Goal: Check status: Check status

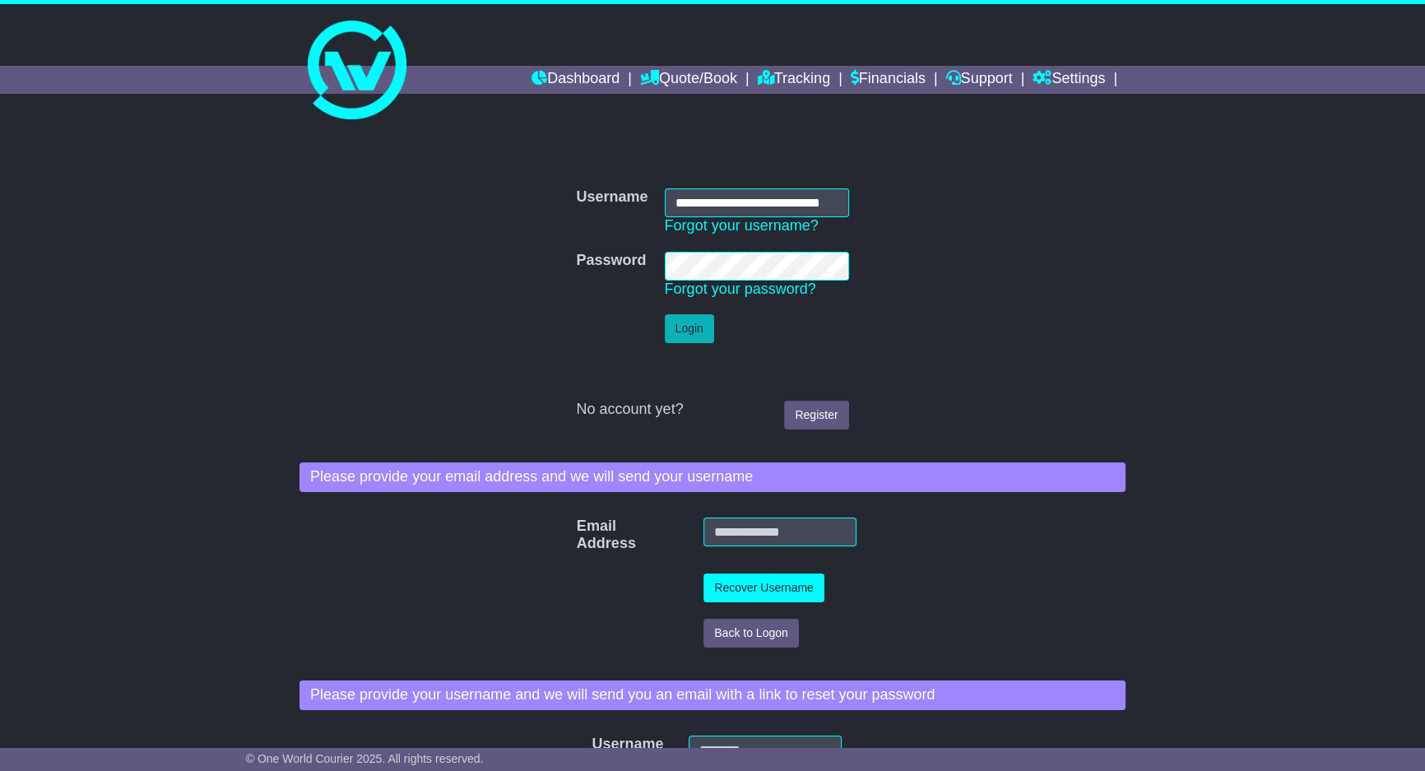
drag, startPoint x: 0, startPoint y: 0, endPoint x: 668, endPoint y: 321, distance: 741.0
click at [668, 321] on button "Login" at bounding box center [689, 328] width 49 height 29
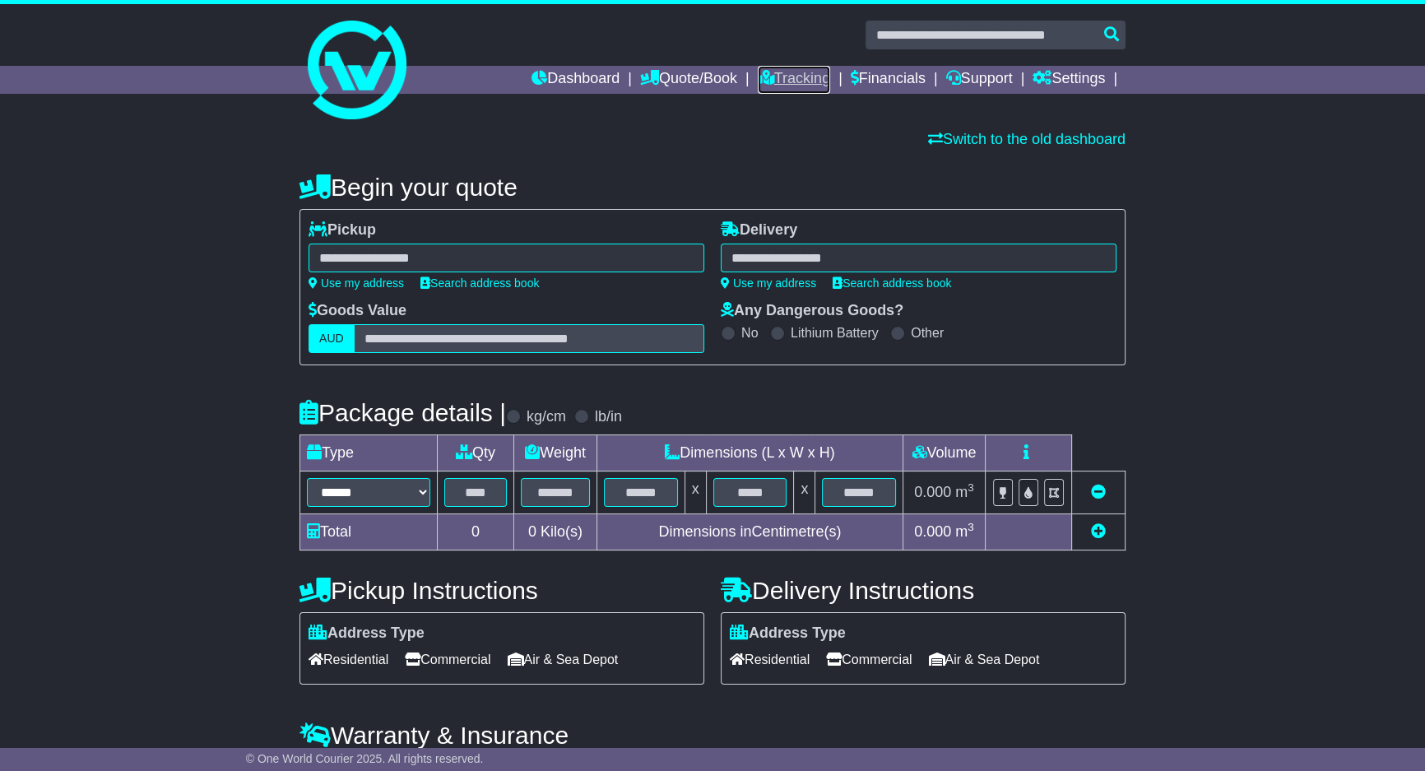
click at [764, 72] on link "Tracking" at bounding box center [794, 80] width 72 height 28
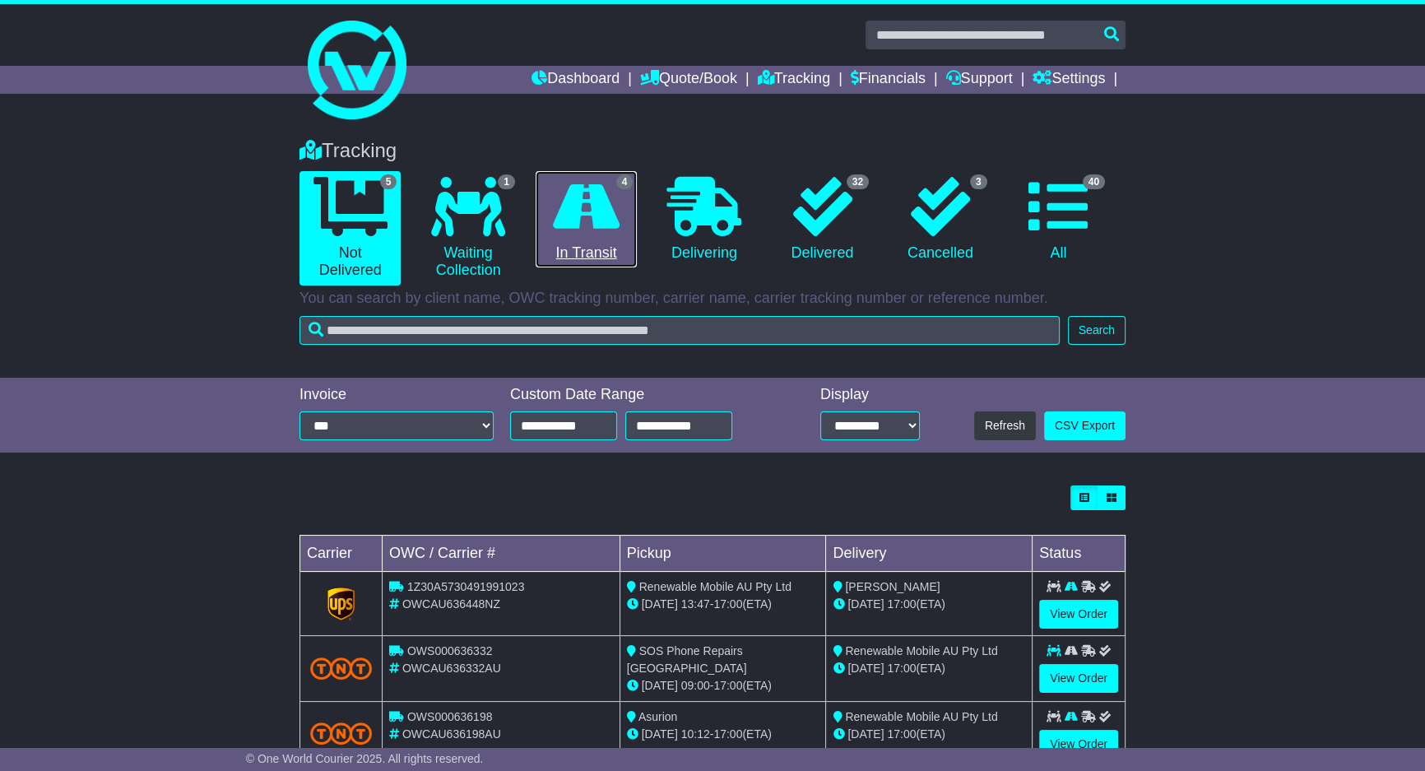
click at [615, 238] on link "4 In Transit" at bounding box center [586, 219] width 101 height 97
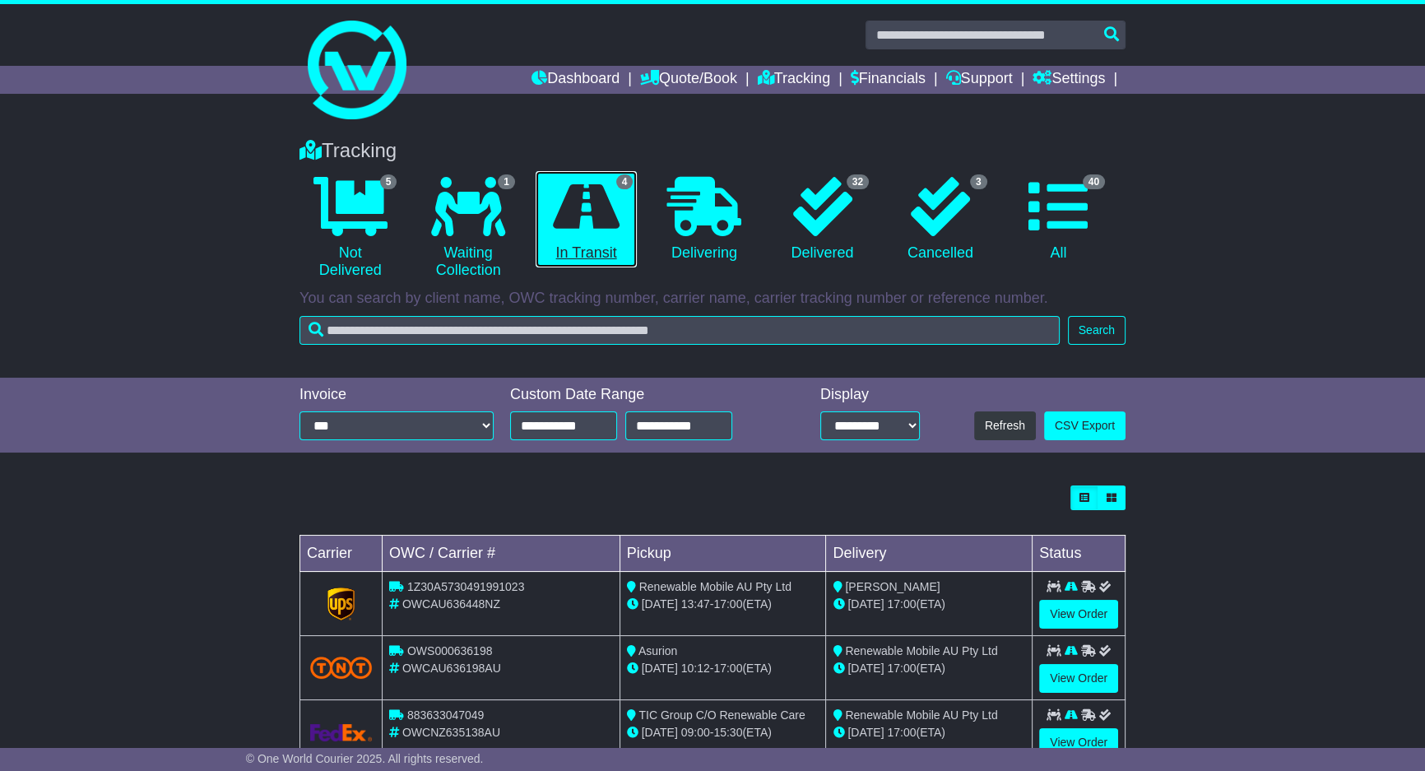
click at [617, 235] on link "4 In Transit" at bounding box center [586, 219] width 101 height 97
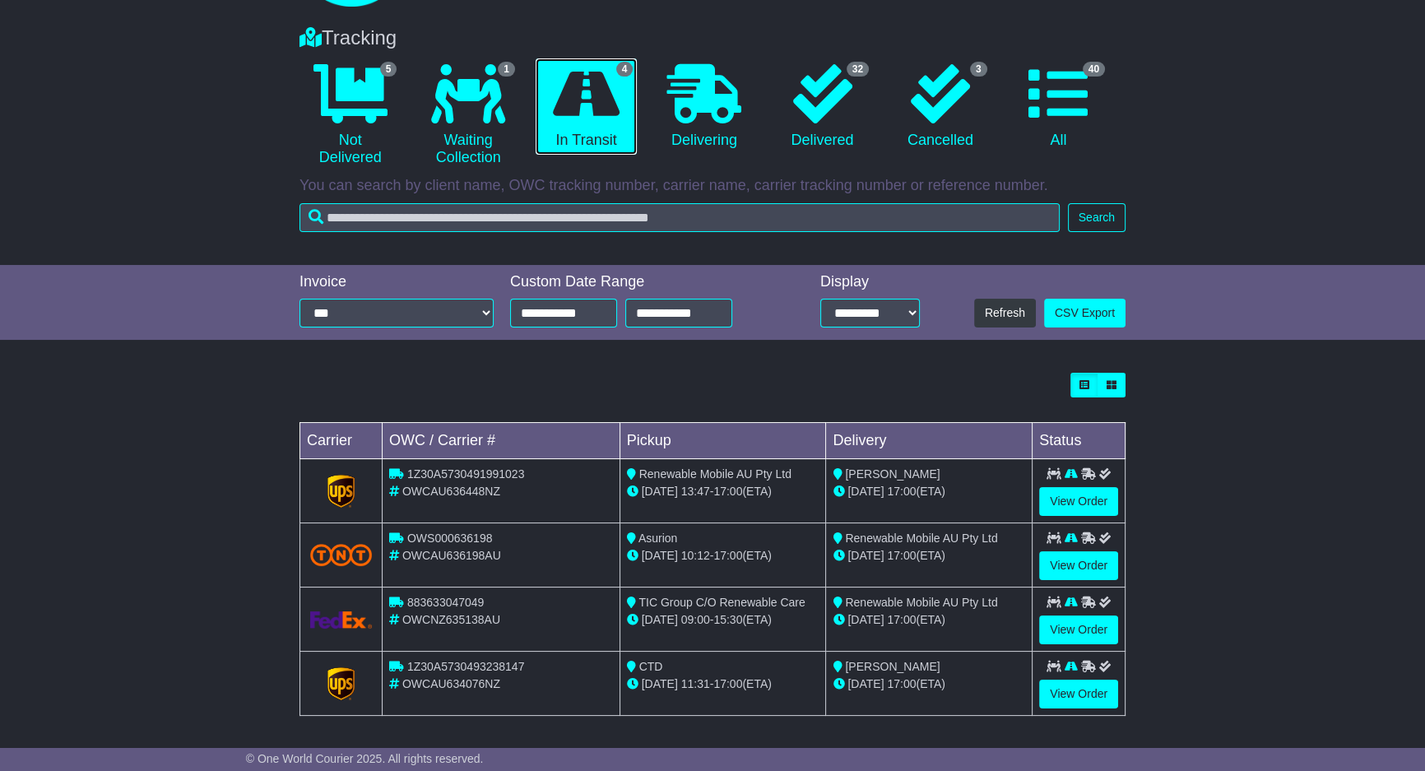
scroll to position [114, 0]
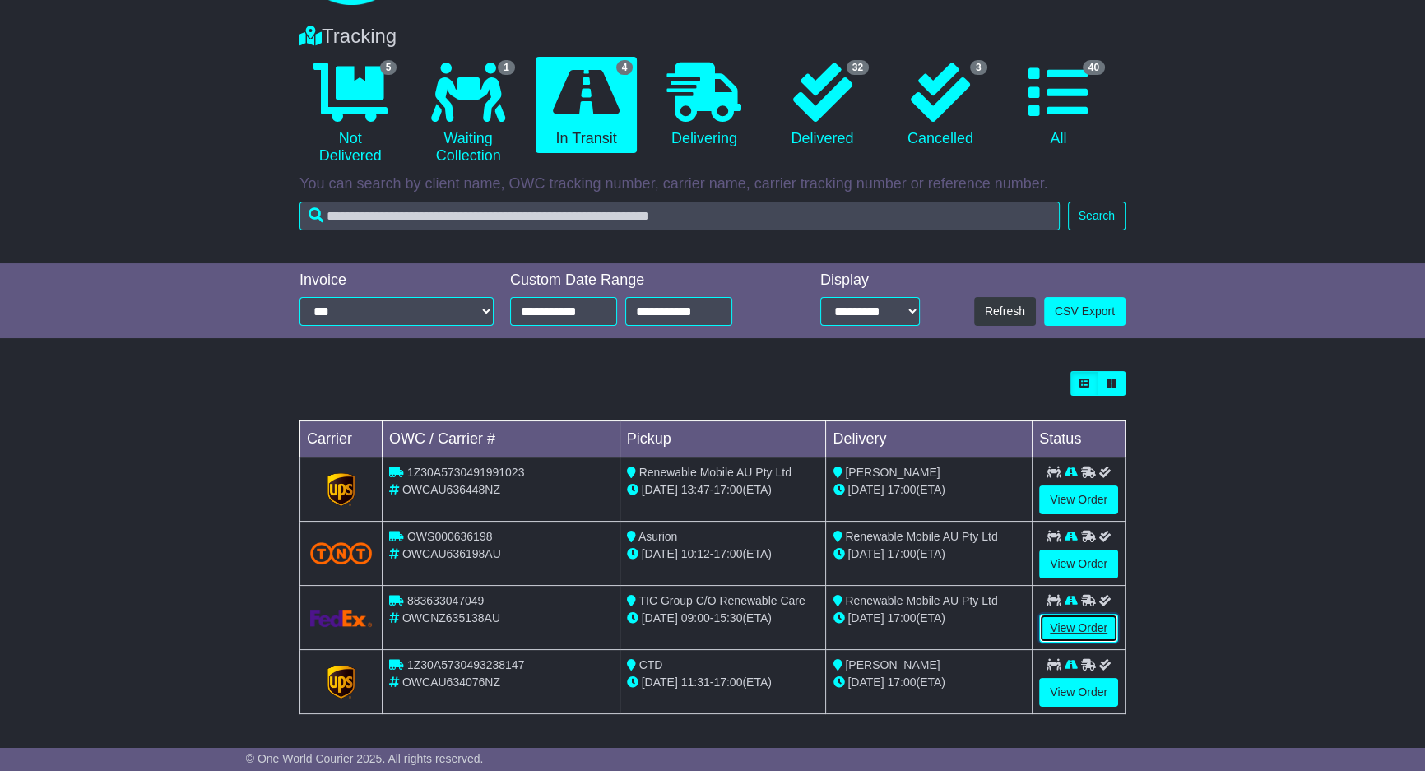
click at [1103, 622] on link "View Order" at bounding box center [1078, 628] width 79 height 29
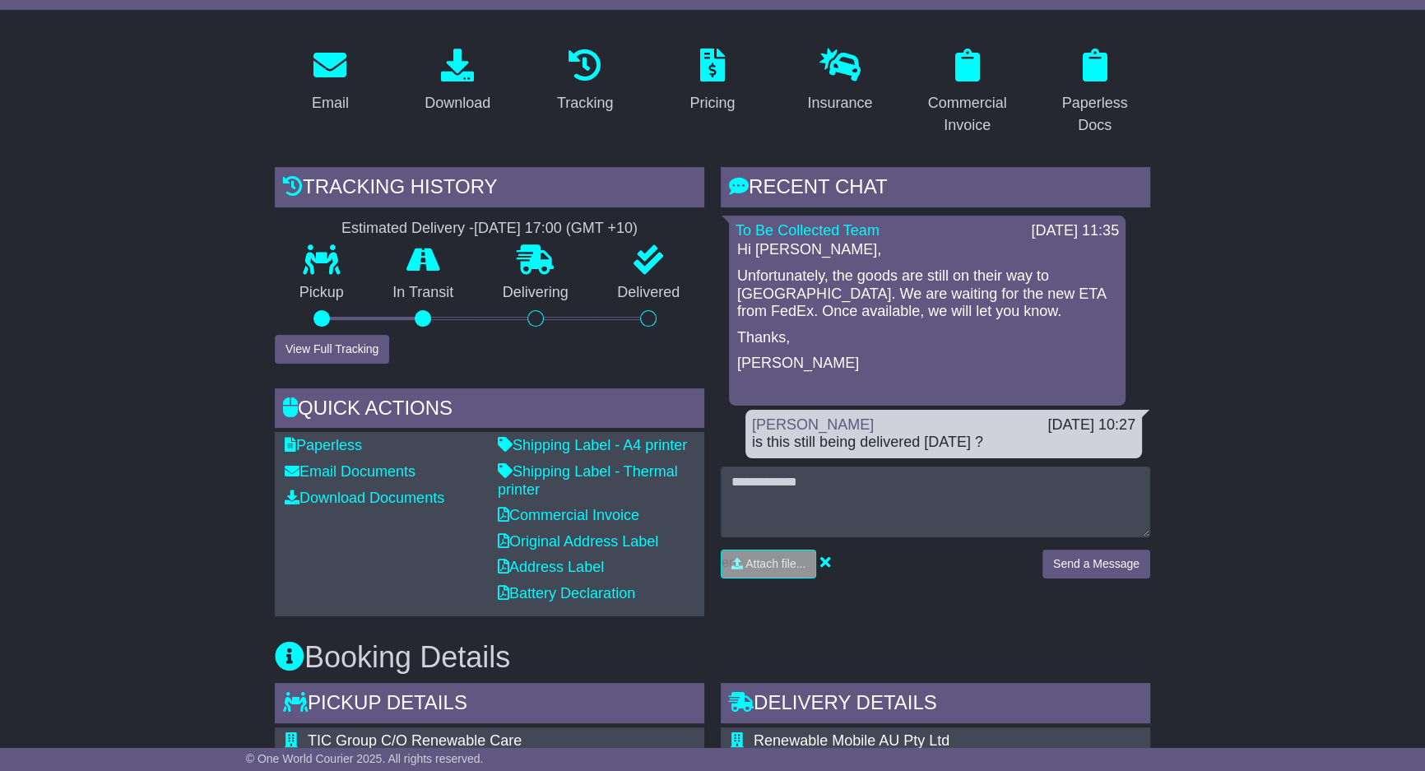
scroll to position [299, 0]
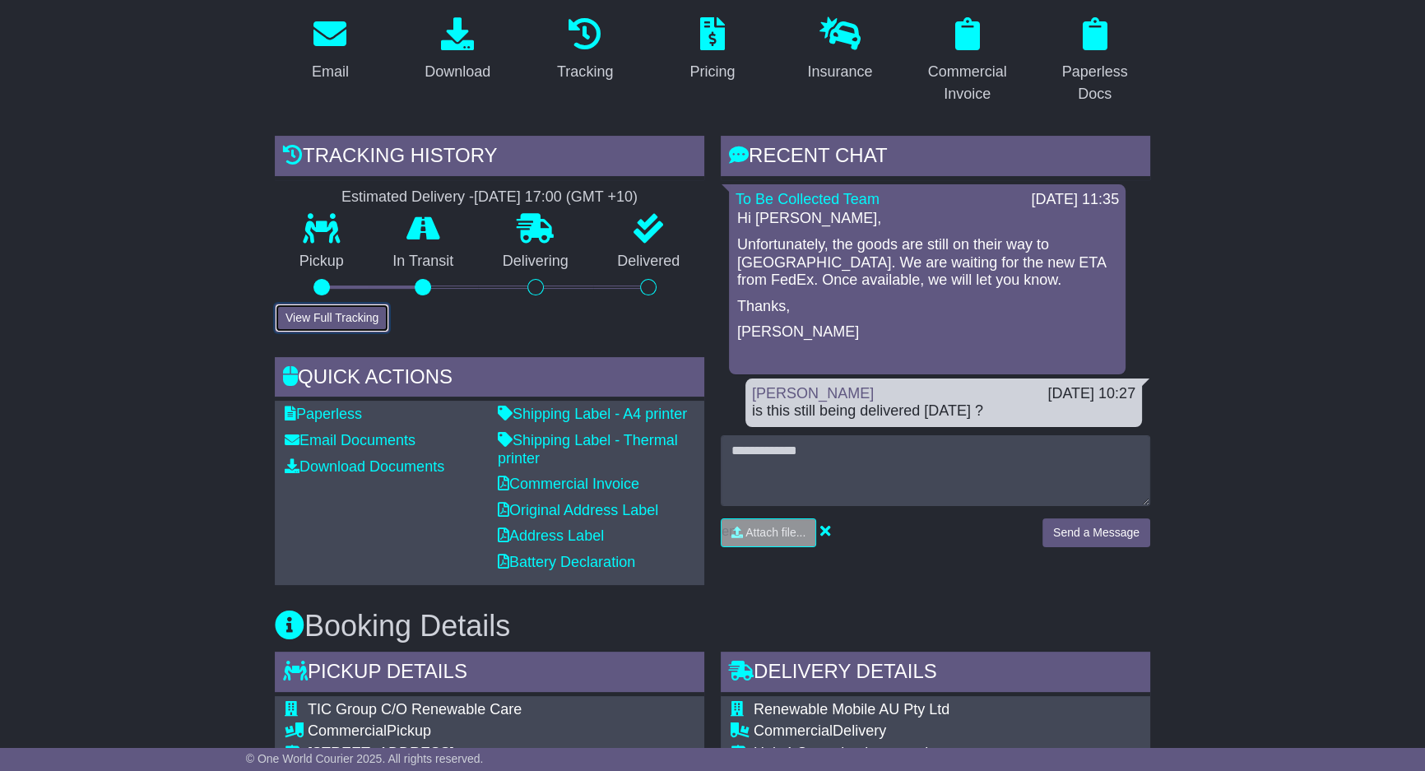
click at [341, 304] on button "View Full Tracking" at bounding box center [332, 318] width 114 height 29
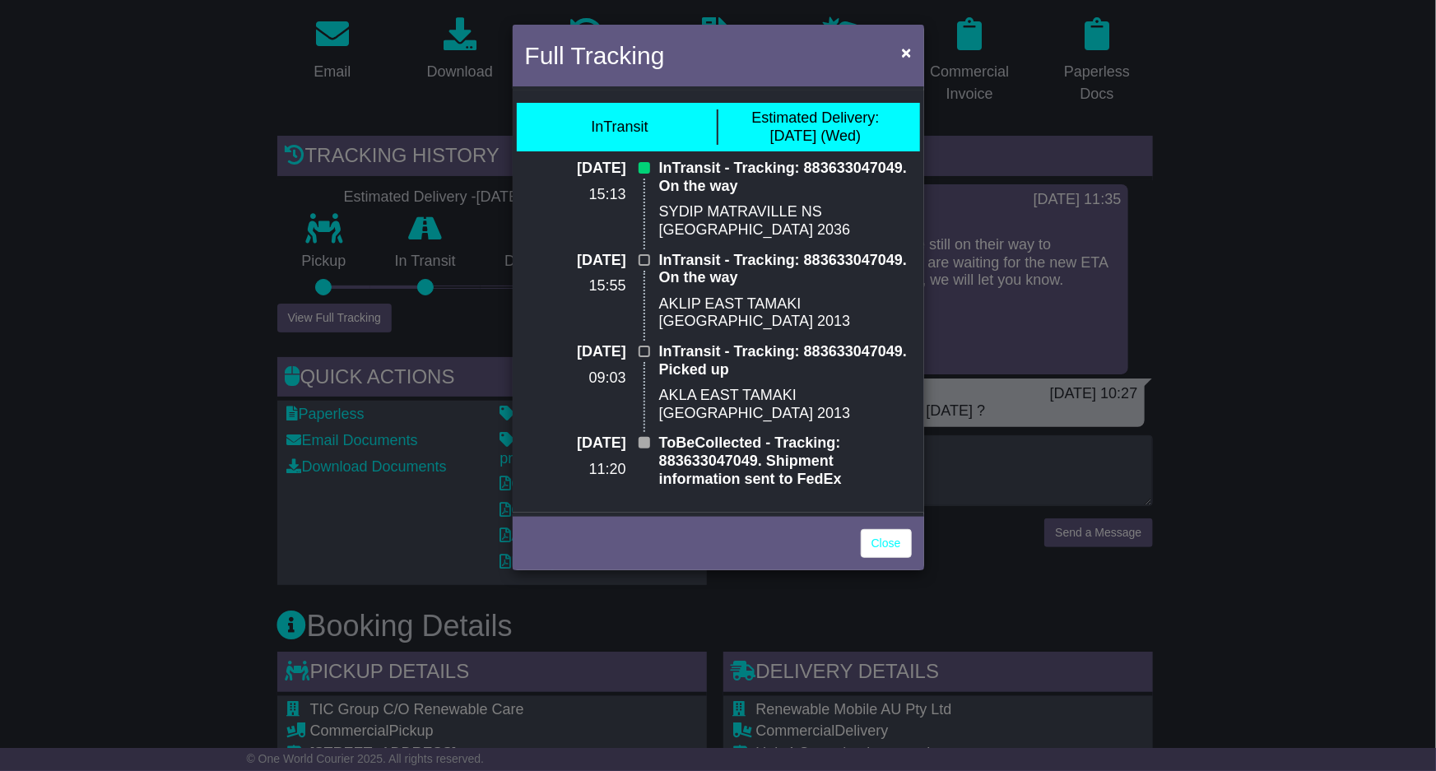
click at [397, 283] on div "Full Tracking × InTransit Estimated Delivery: 20 Aug (Wed) 20 Aug 2025 15:13 In…" at bounding box center [718, 385] width 1436 height 771
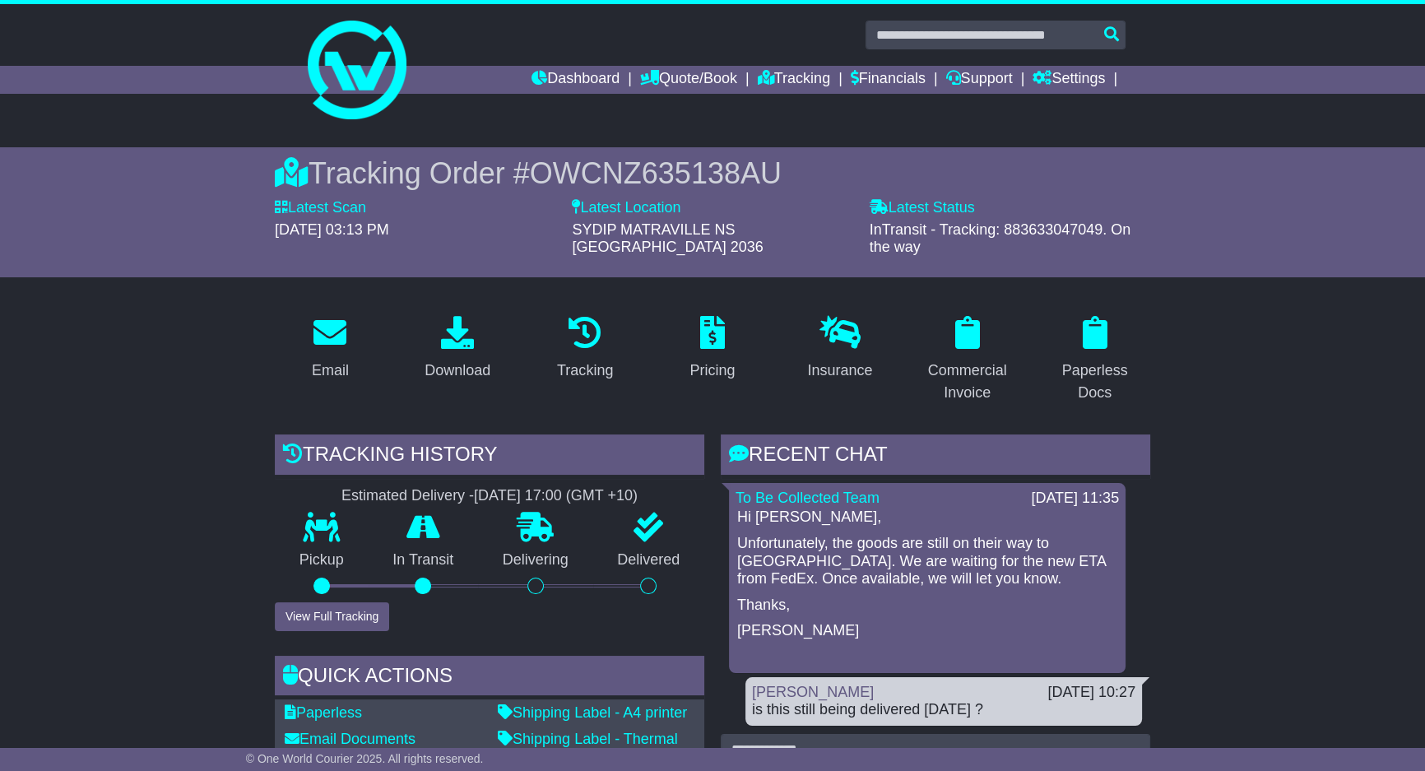
scroll to position [199, 0]
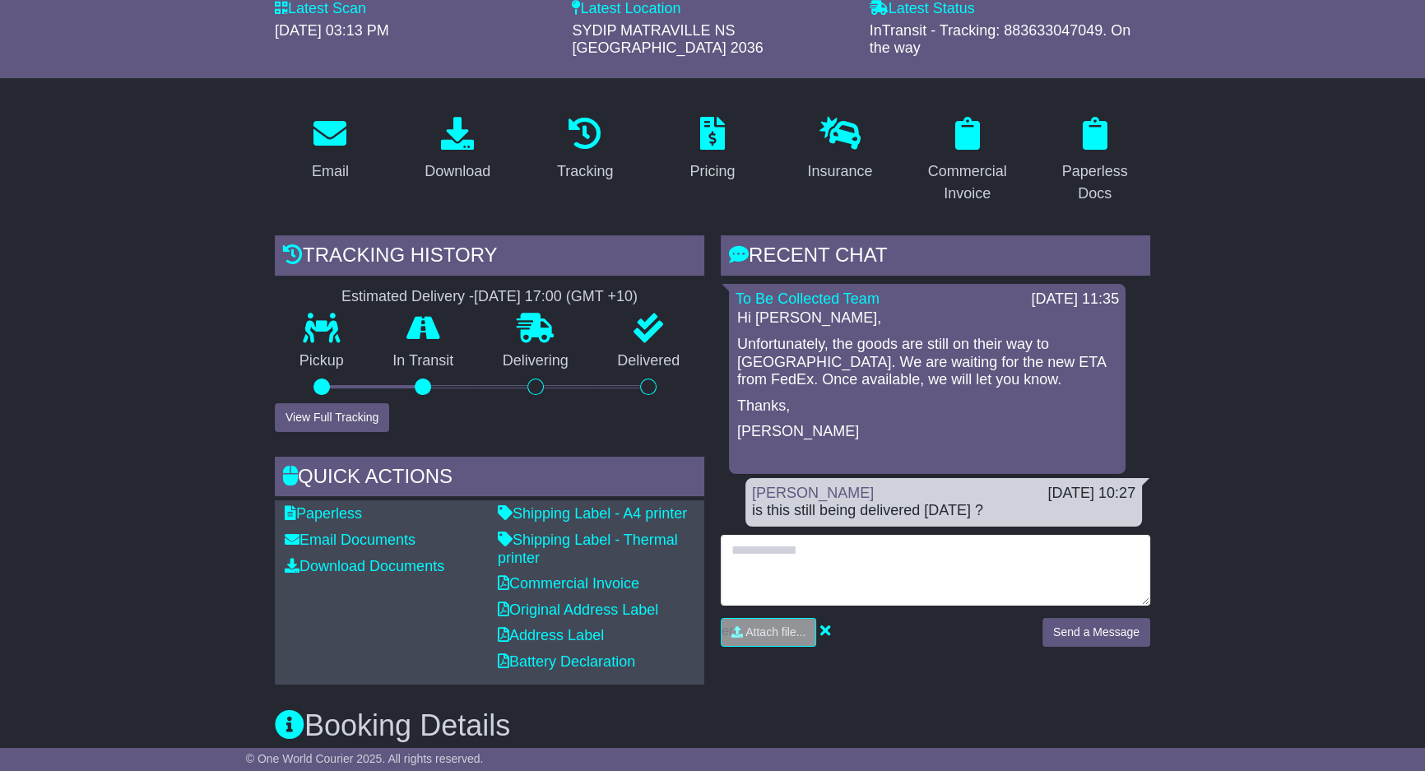
click at [976, 564] on textarea at bounding box center [935, 570] width 429 height 71
type textarea "**********"
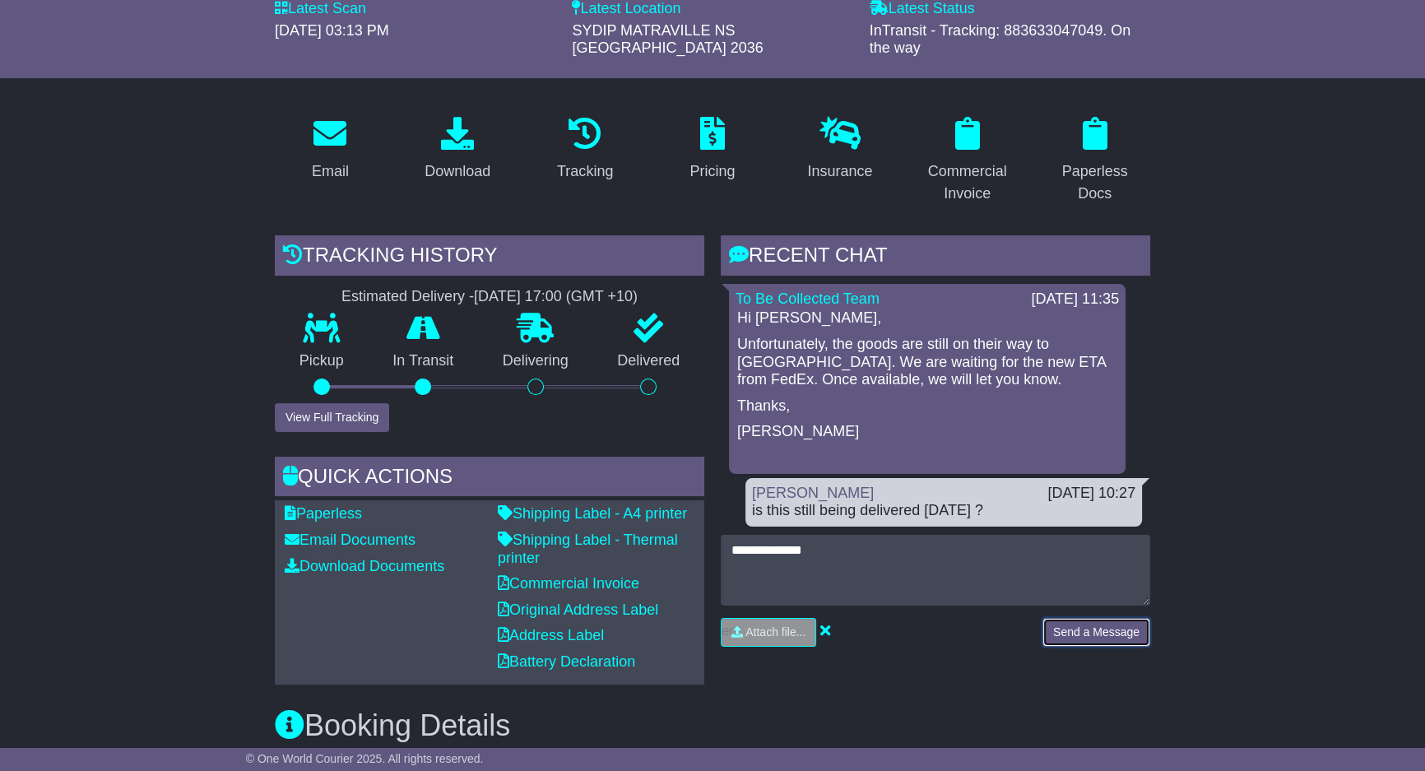
click at [1063, 625] on button "Send a Message" at bounding box center [1096, 632] width 108 height 29
